Goal: Find specific page/section: Find specific page/section

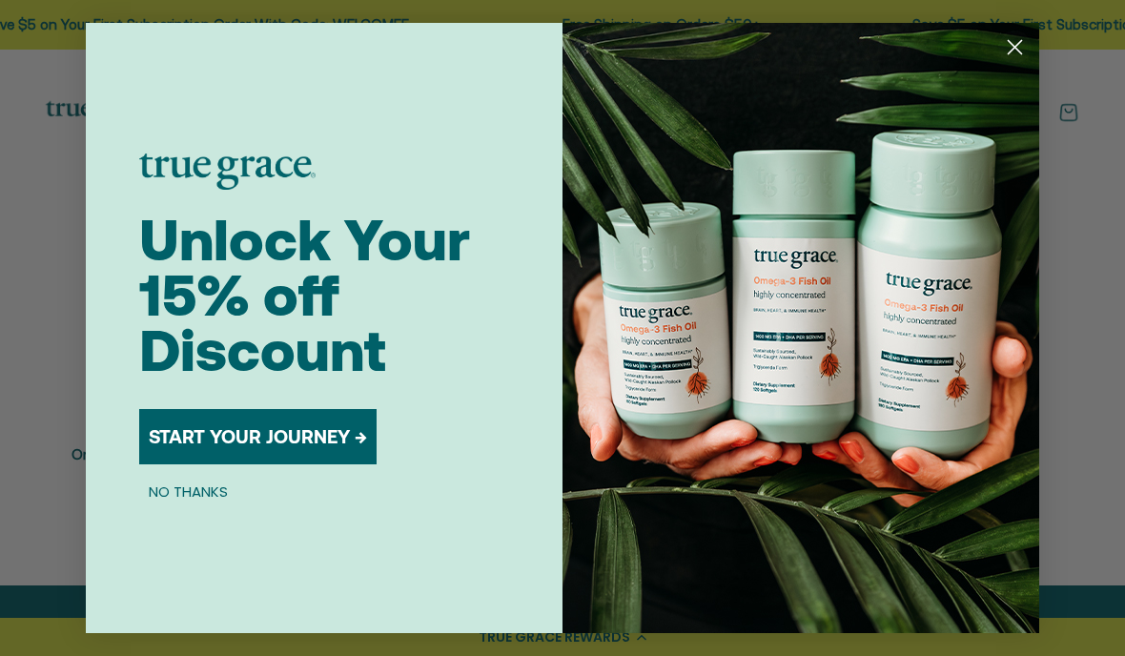
scroll to position [333, 0]
click at [1016, 54] on icon "Close dialog" at bounding box center [1014, 47] width 13 height 13
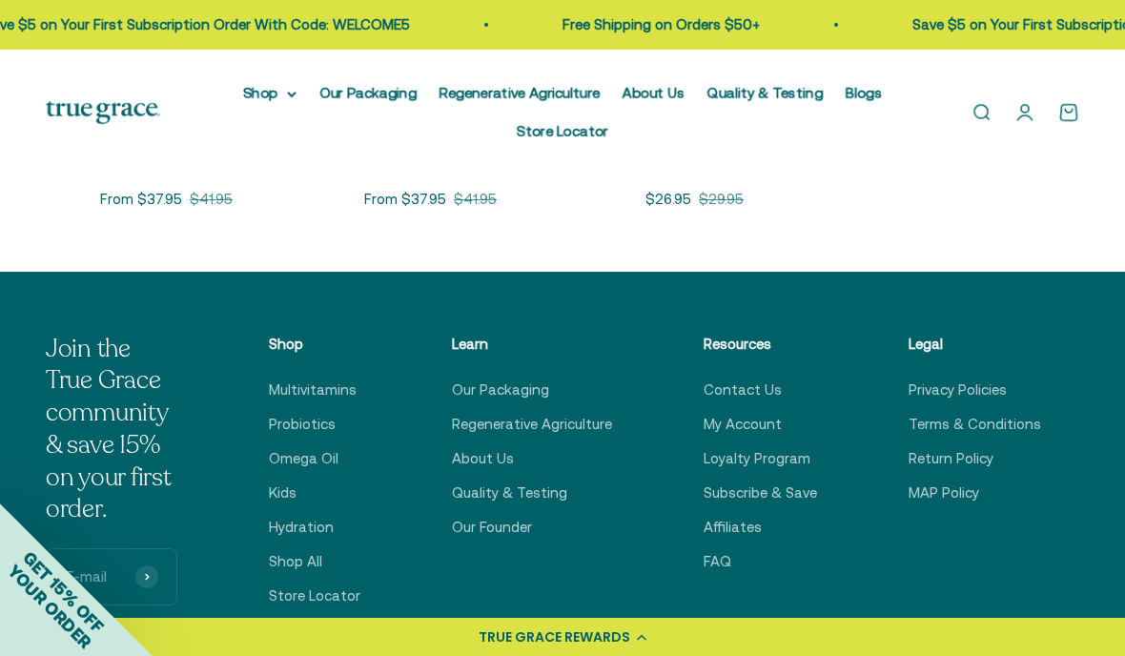
scroll to position [649, 0]
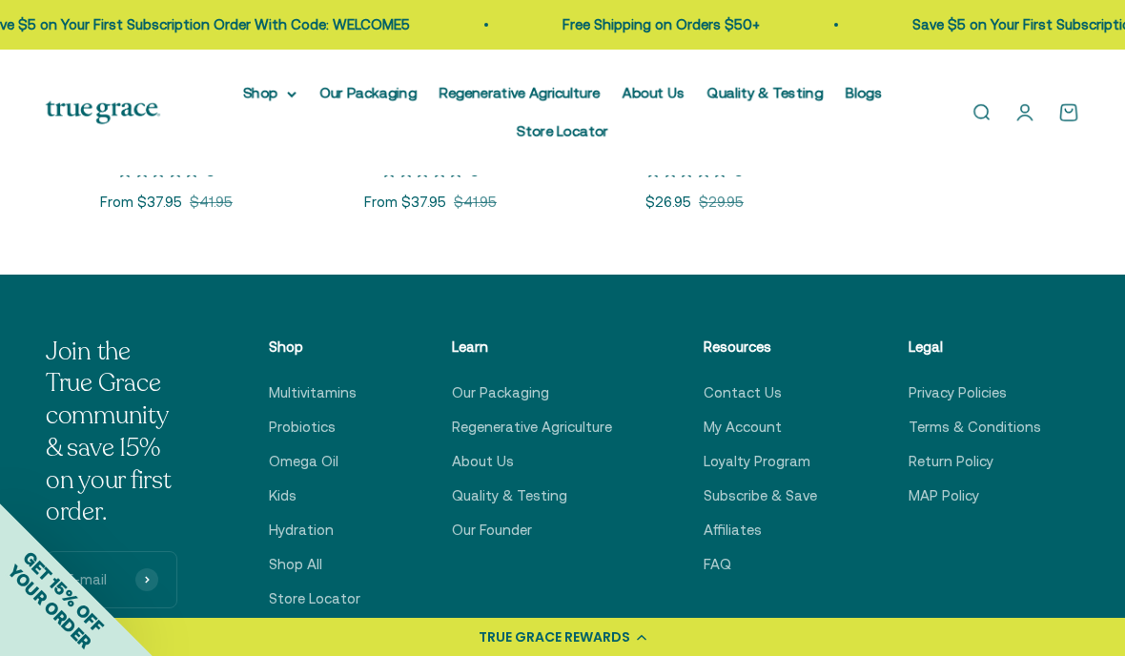
click at [339, 592] on link "Store Locator" at bounding box center [314, 598] width 91 height 23
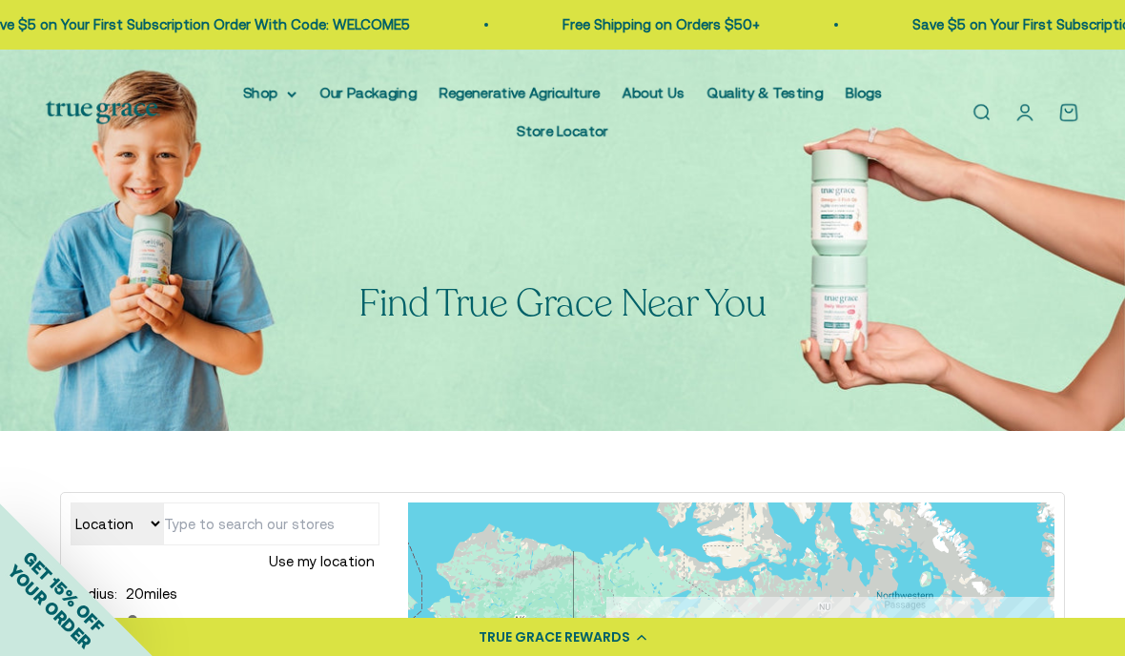
scroll to position [172, 0]
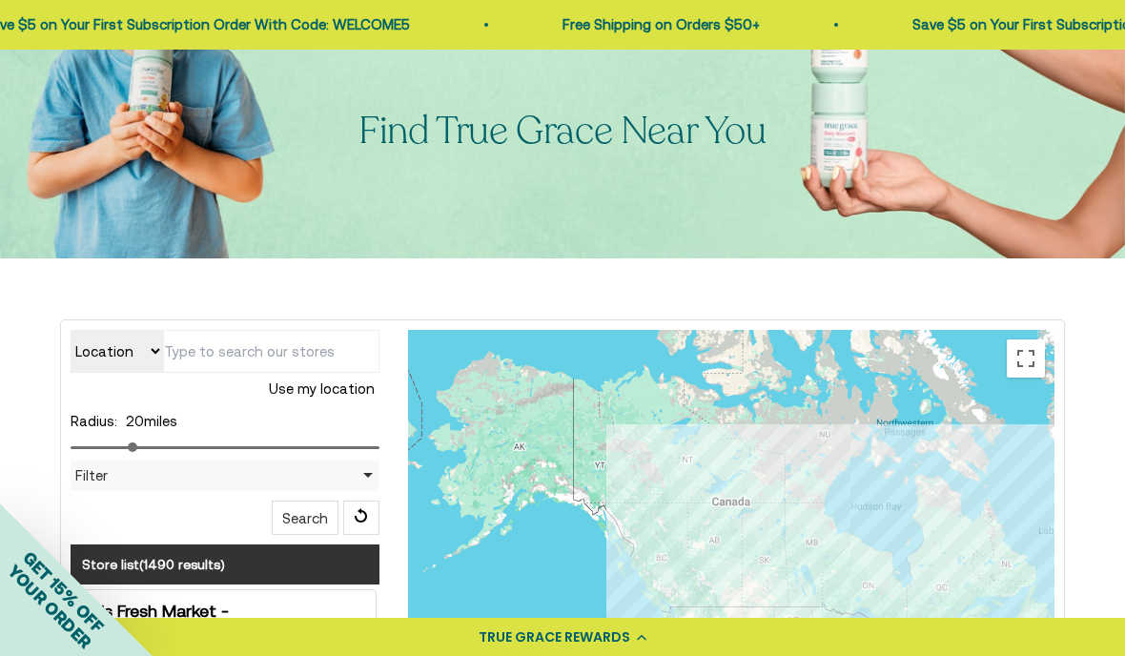
click at [151, 342] on select "Location Store name" at bounding box center [117, 351] width 92 height 43
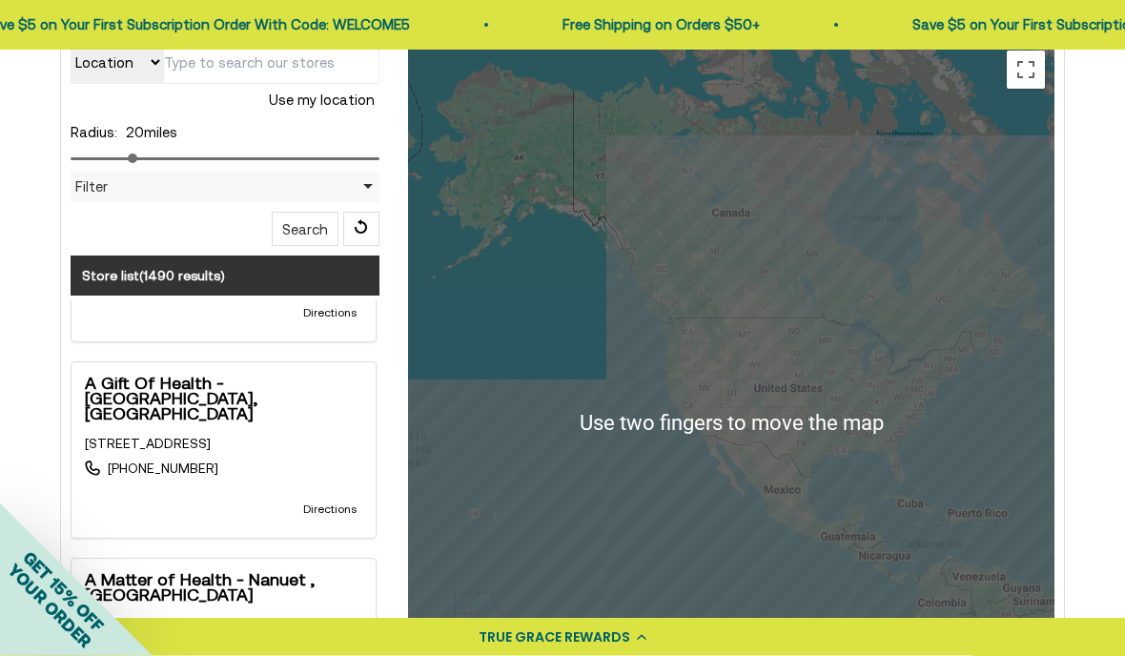
scroll to position [465, 0]
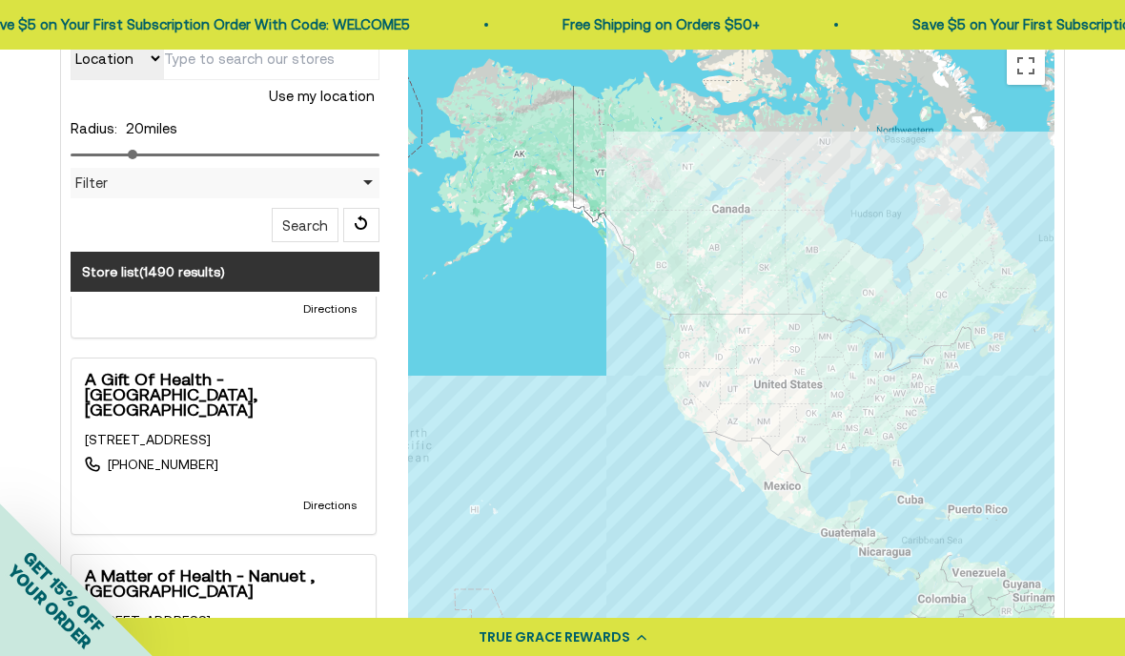
click at [327, 241] on button "Search" at bounding box center [305, 225] width 67 height 34
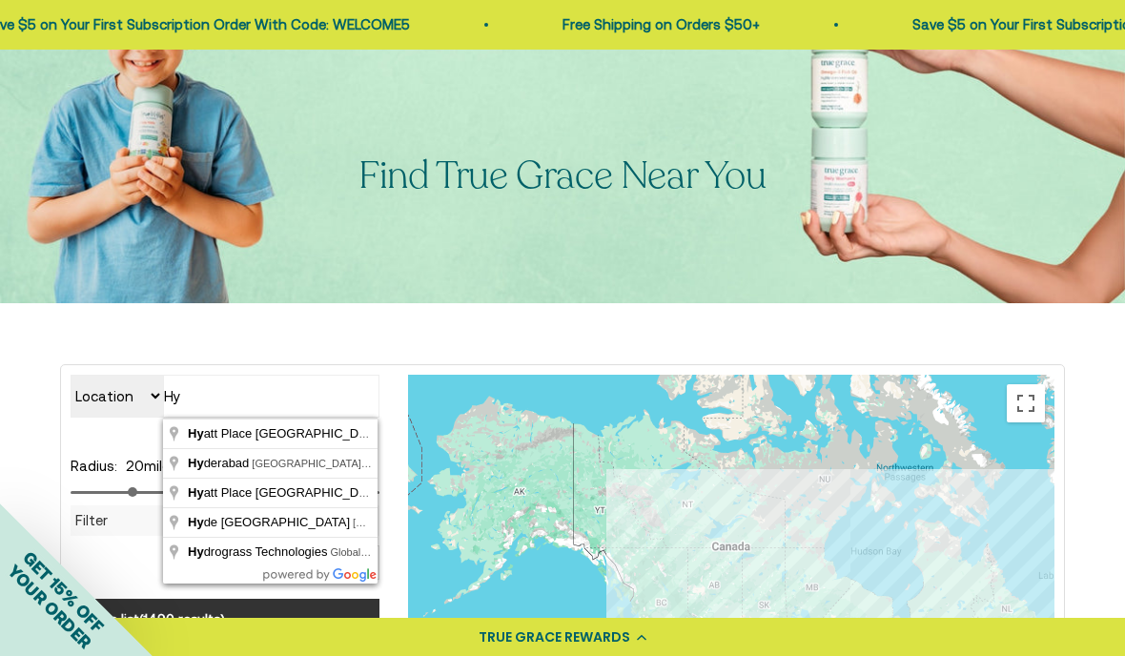
scroll to position [0, 0]
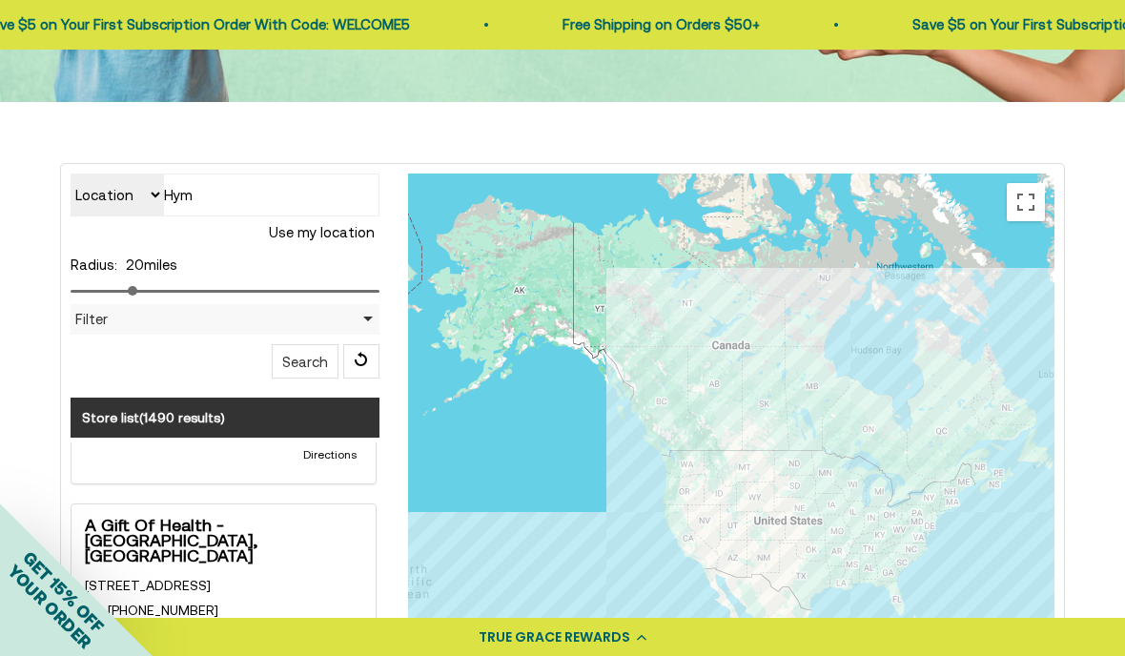
click at [254, 198] on input "Hym" at bounding box center [271, 194] width 216 height 43
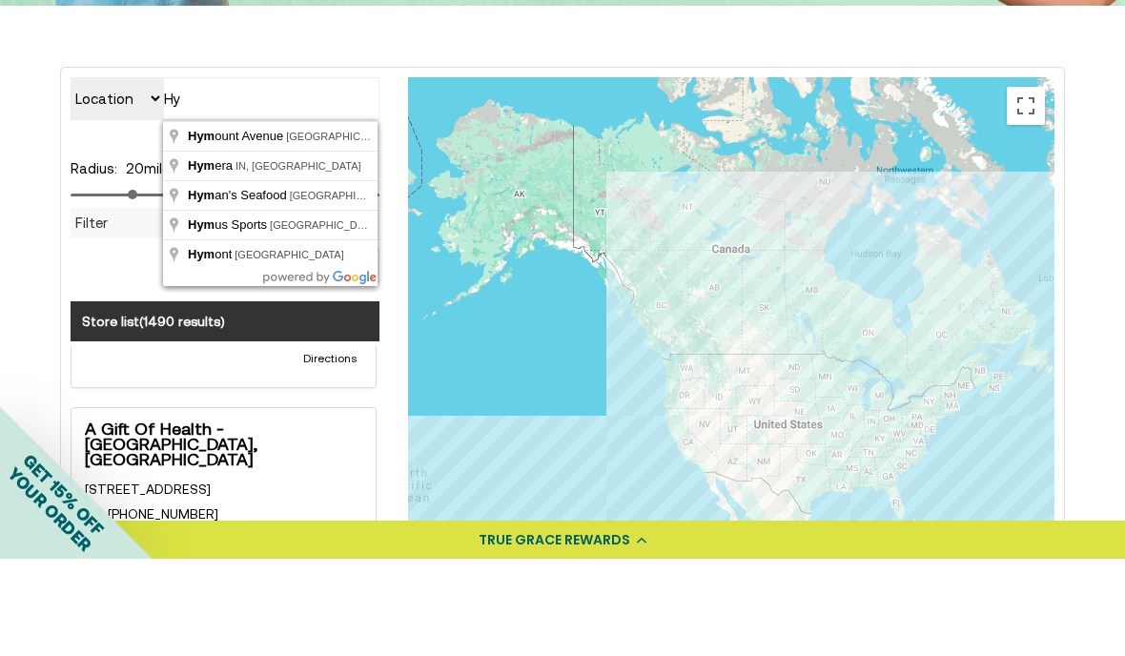
scroll to position [320, 0]
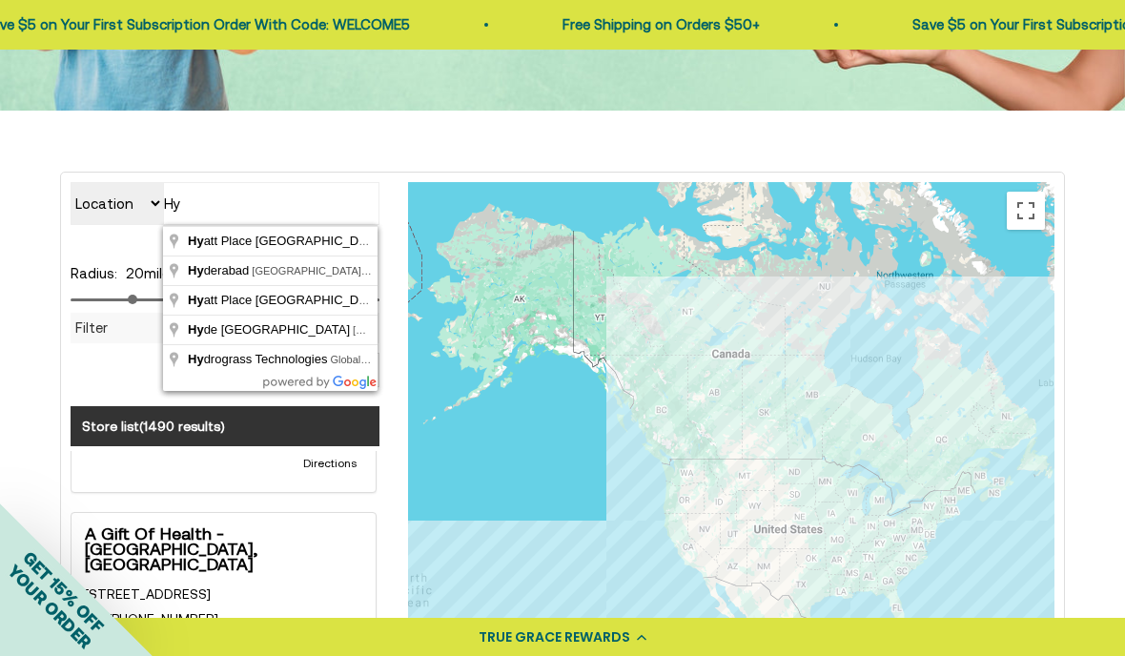
type input "H"
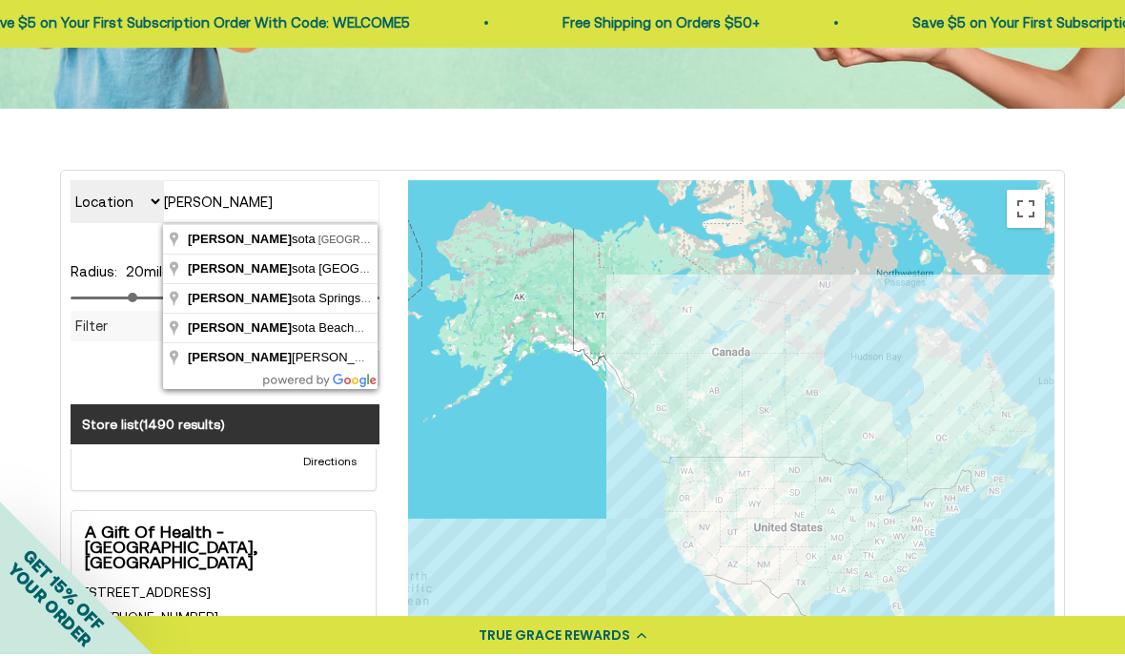
type input "[GEOGRAPHIC_DATA], [GEOGRAPHIC_DATA], [GEOGRAPHIC_DATA]"
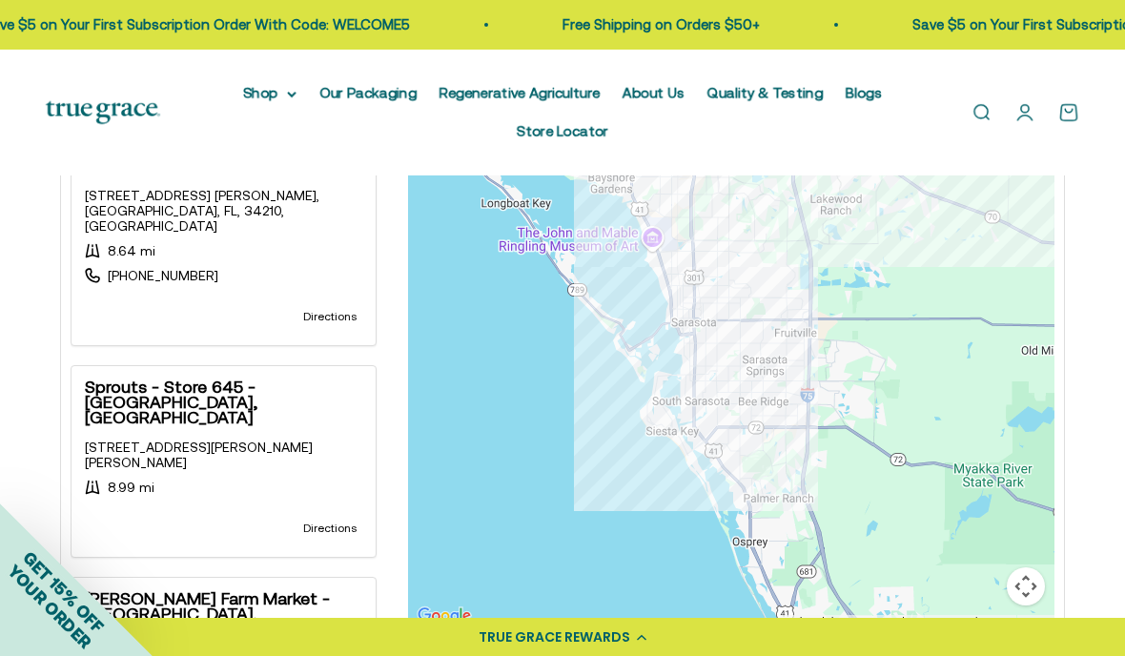
scroll to position [637, 0]
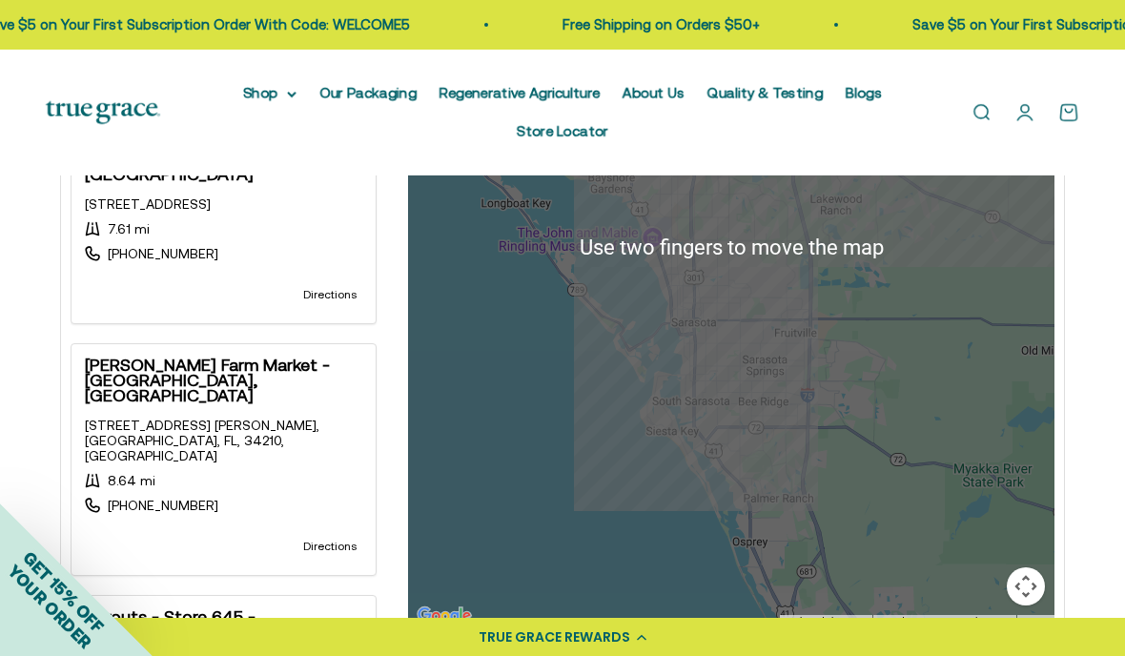
click at [710, 535] on div at bounding box center [731, 247] width 646 height 762
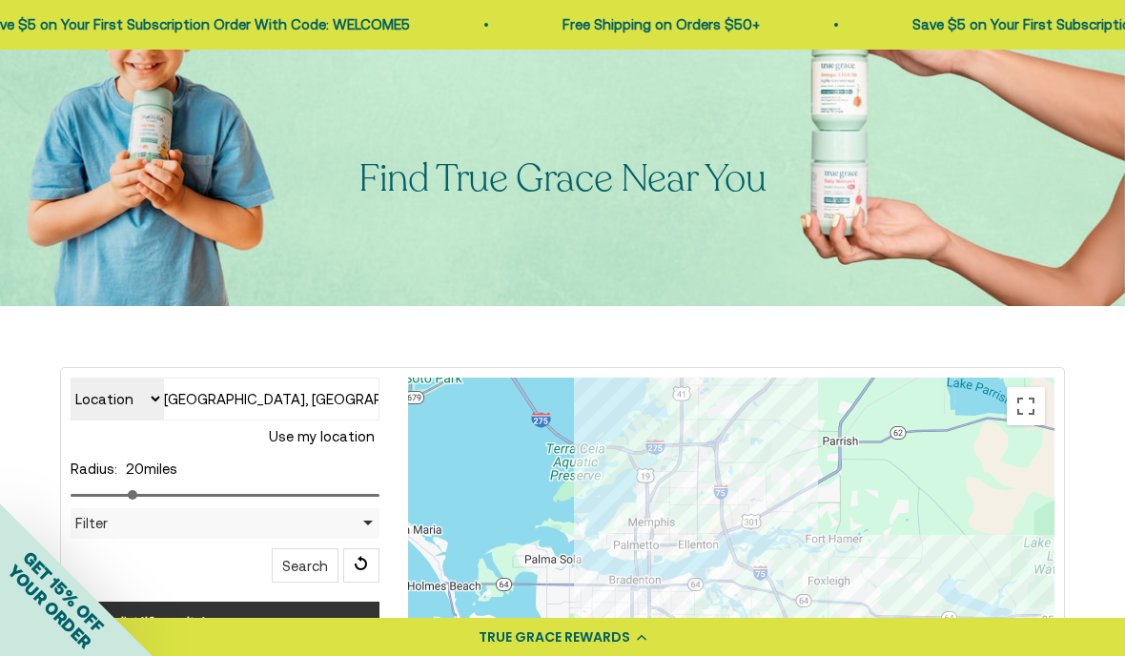
scroll to position [0, 0]
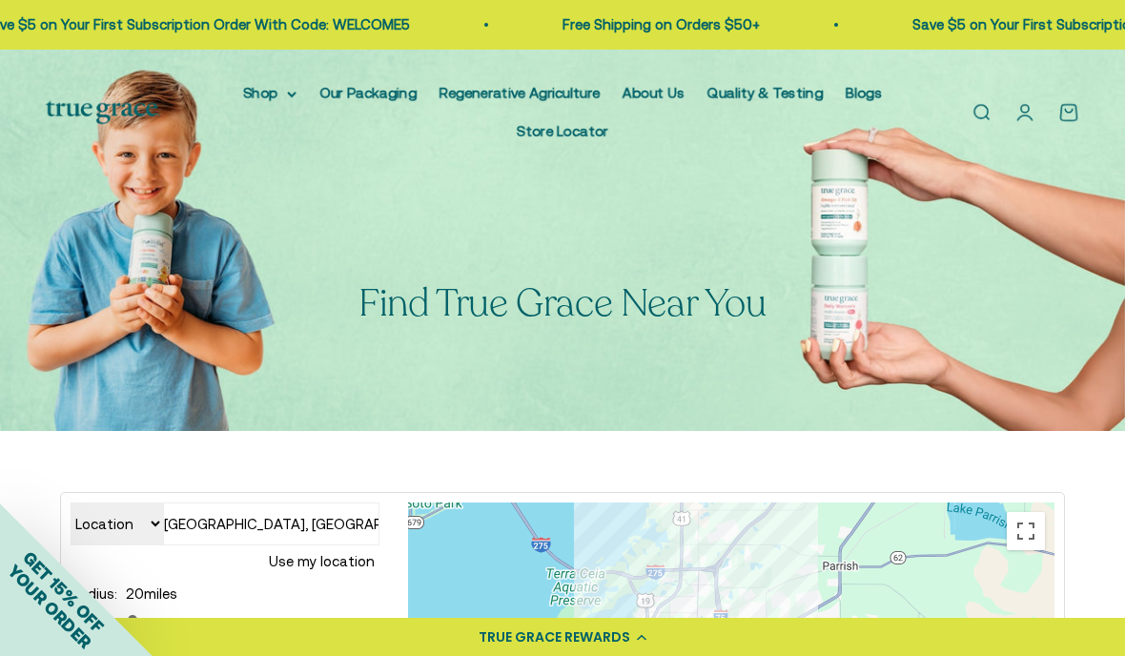
click at [872, 87] on link "Blogs" at bounding box center [863, 93] width 36 height 16
